Goal: Transaction & Acquisition: Purchase product/service

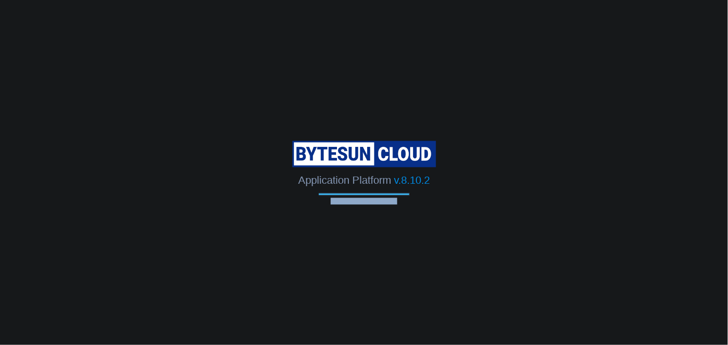
drag, startPoint x: 332, startPoint y: 203, endPoint x: 399, endPoint y: 204, distance: 67.1
click at [399, 204] on span "Connecting to the cloud..." at bounding box center [364, 201] width 91 height 7
click at [377, 203] on span "Connecting to the cloud..." at bounding box center [364, 201] width 91 height 7
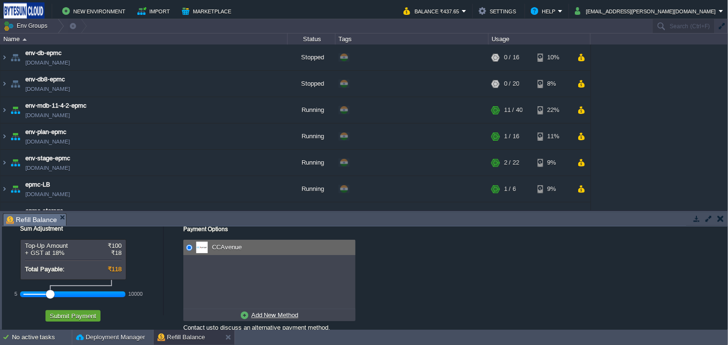
scroll to position [22, 0]
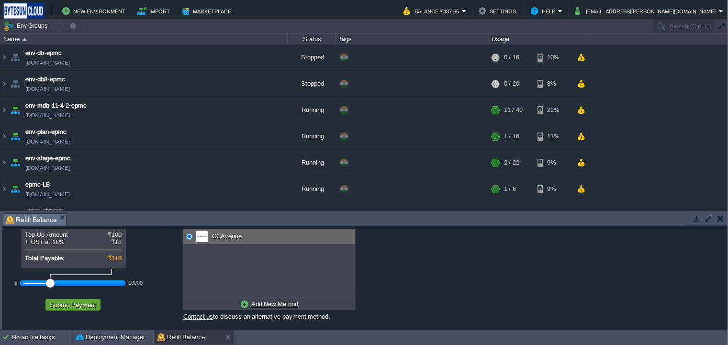
click at [260, 307] on u "Add New Method" at bounding box center [274, 304] width 47 height 7
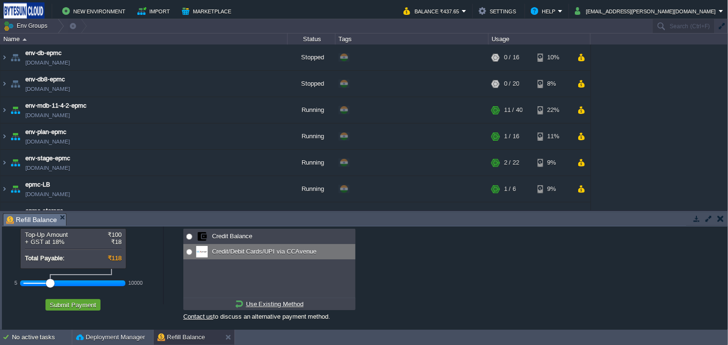
radio input "true"
drag, startPoint x: 191, startPoint y: 252, endPoint x: 191, endPoint y: 261, distance: 9.6
click at [191, 252] on input "radio" at bounding box center [189, 252] width 6 height 6
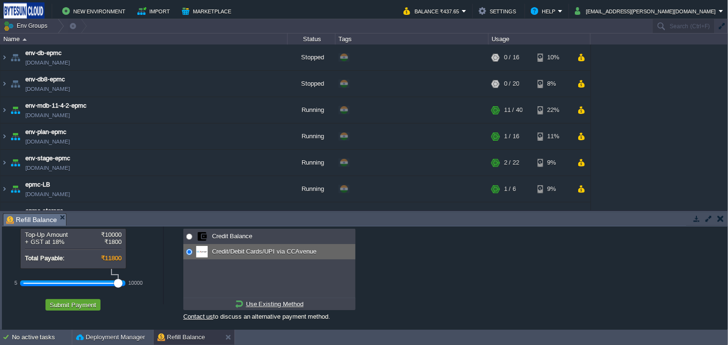
drag, startPoint x: 50, startPoint y: 285, endPoint x: 117, endPoint y: 288, distance: 67.1
click at [117, 288] on div "5 10000" at bounding box center [72, 283] width 105 height 16
click at [76, 306] on button "Submit Payment" at bounding box center [73, 305] width 52 height 9
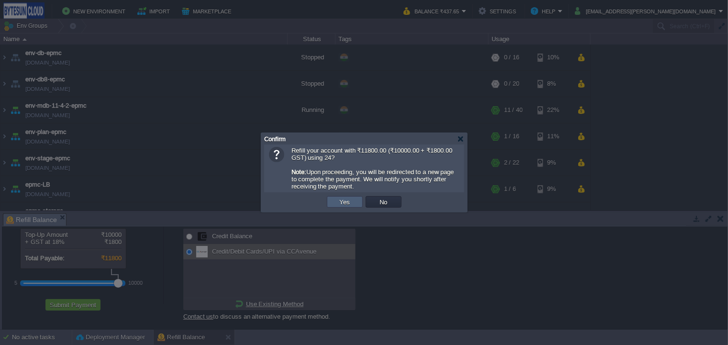
click at [341, 204] on button "Yes" at bounding box center [345, 202] width 16 height 9
